Goal: Task Accomplishment & Management: Use online tool/utility

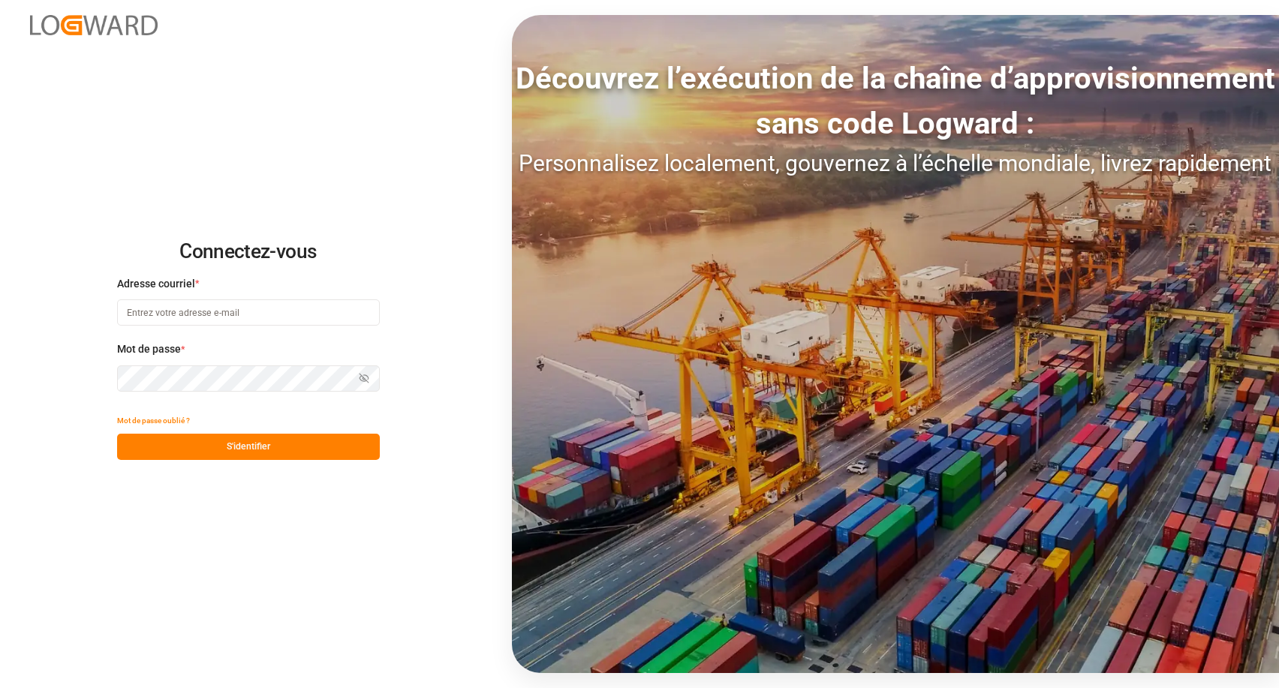
type input "[EMAIL_ADDRESS][DOMAIN_NAME]"
click at [275, 454] on button "S'identifier" at bounding box center [248, 447] width 263 height 26
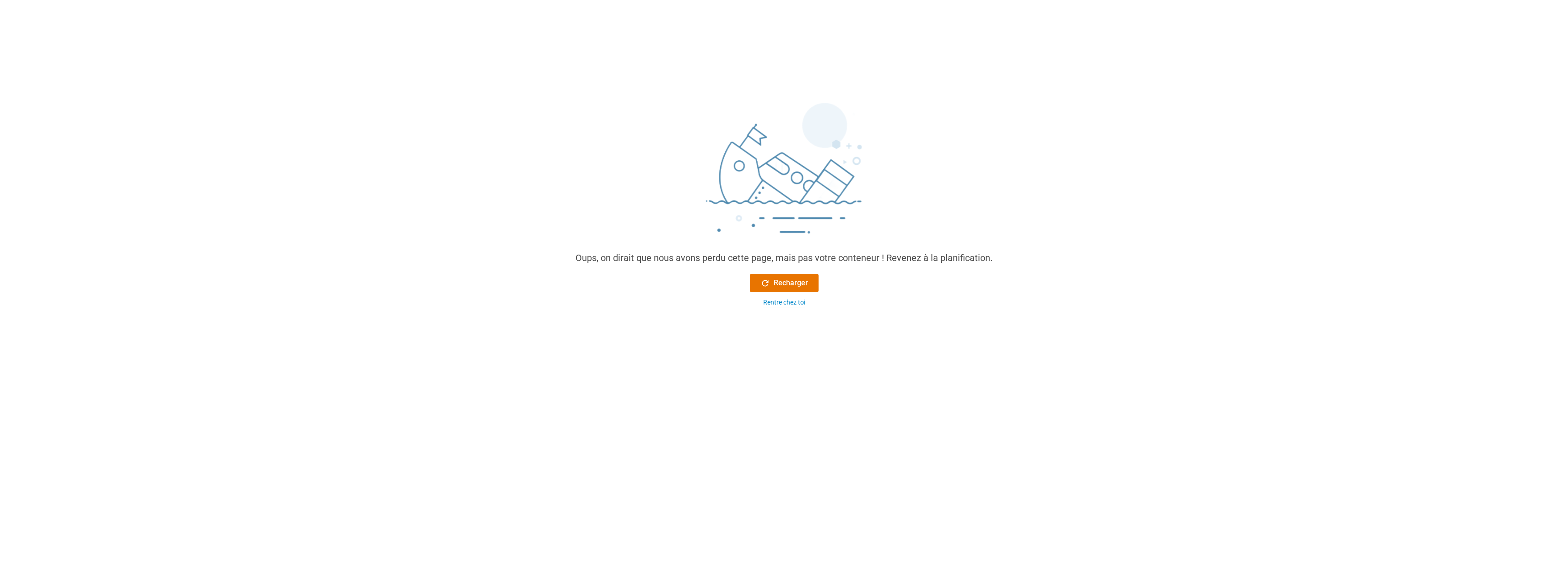
click at [779, 298] on div "Rentre chez toi" at bounding box center [784, 303] width 42 height 10
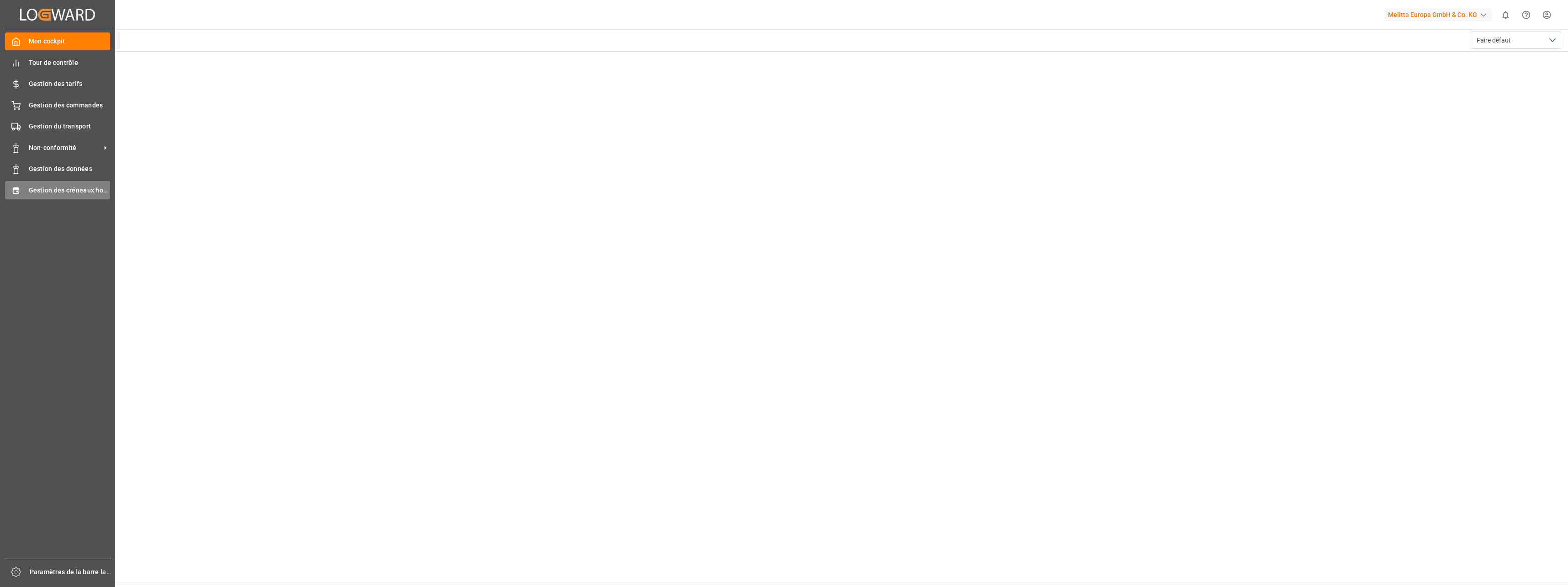
click at [49, 192] on span "Gestion des créneaux horaires" at bounding box center [69, 191] width 82 height 10
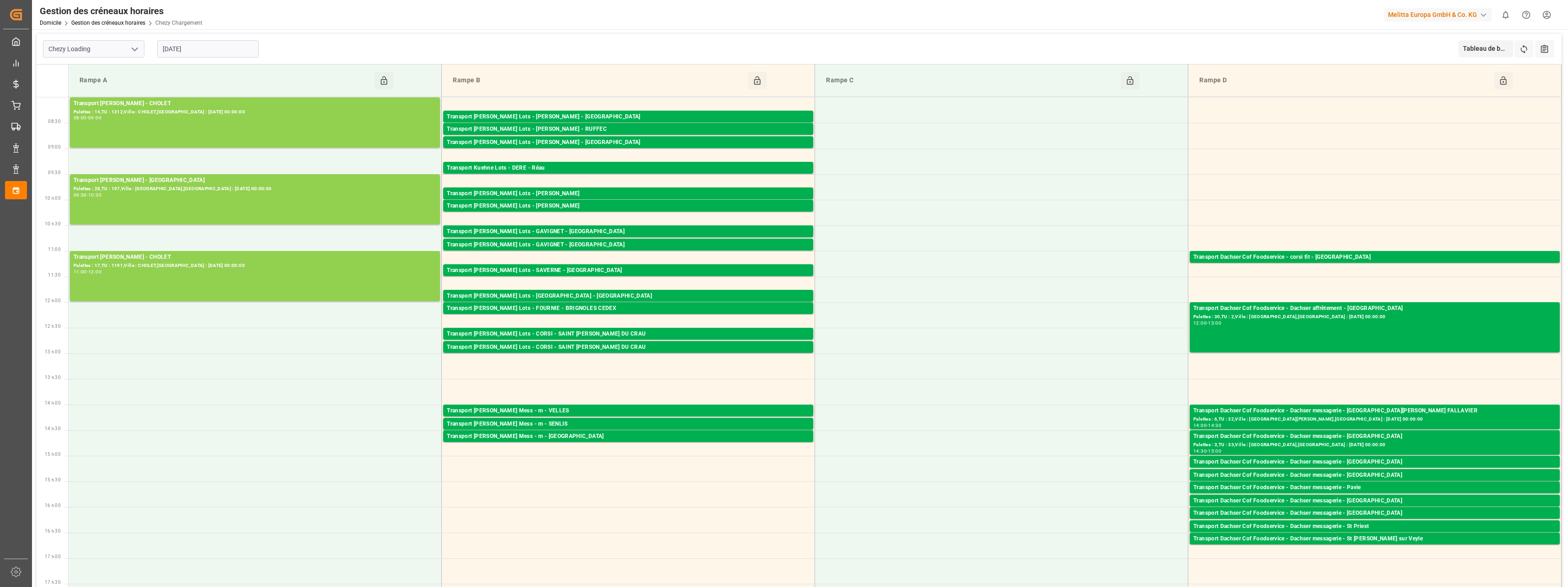
click at [133, 49] on icon "Ouvrir le menu" at bounding box center [135, 49] width 11 height 11
click at [98, 89] on div "Déchargement de Chezy" at bounding box center [93, 90] width 100 height 21
type input "Chezy Unloading"
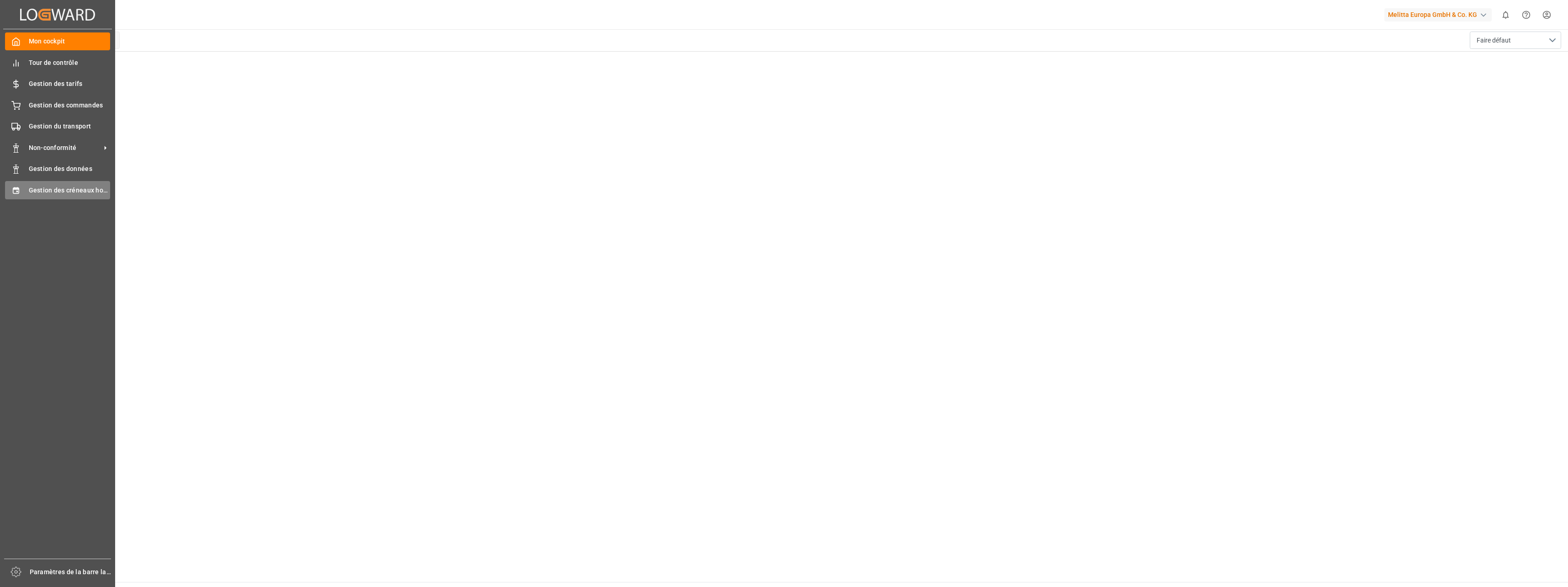
click at [63, 190] on span "Gestion des créneaux horaires" at bounding box center [69, 191] width 82 height 10
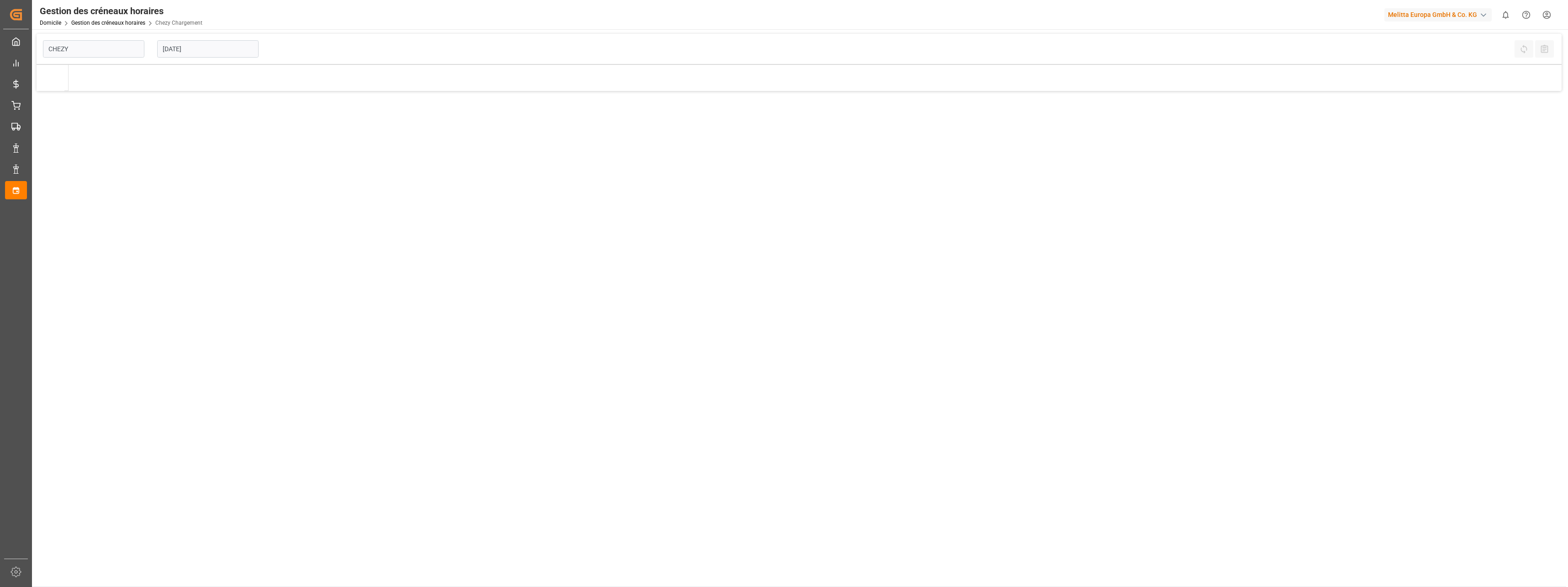
type input "Chezy Loading"
